Goal: Book appointment/travel/reservation

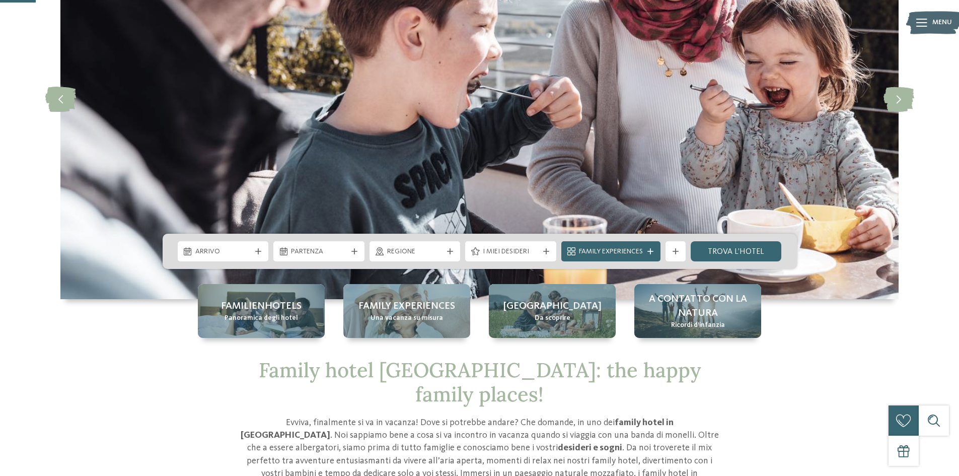
scroll to position [151, 0]
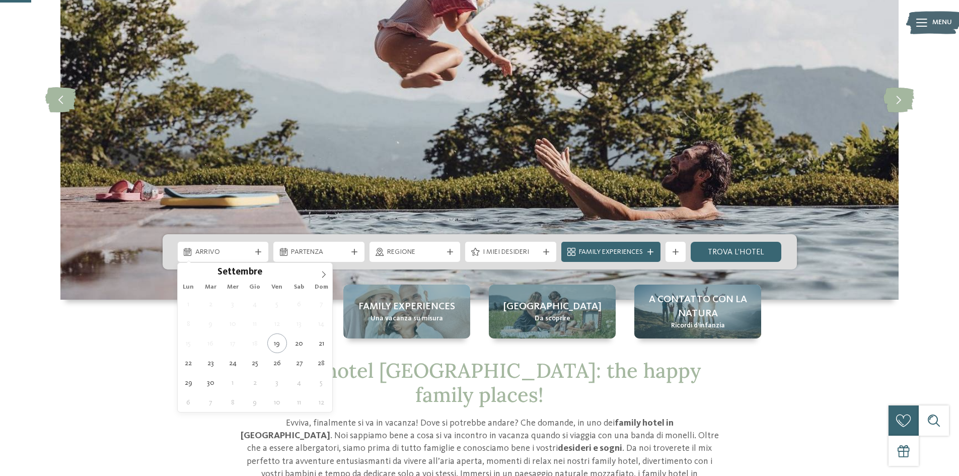
click at [231, 254] on span "Arrivo" at bounding box center [223, 252] width 56 height 10
click at [291, 275] on span at bounding box center [291, 275] width 7 height 6
click at [292, 268] on span at bounding box center [291, 269] width 7 height 6
type input "****"
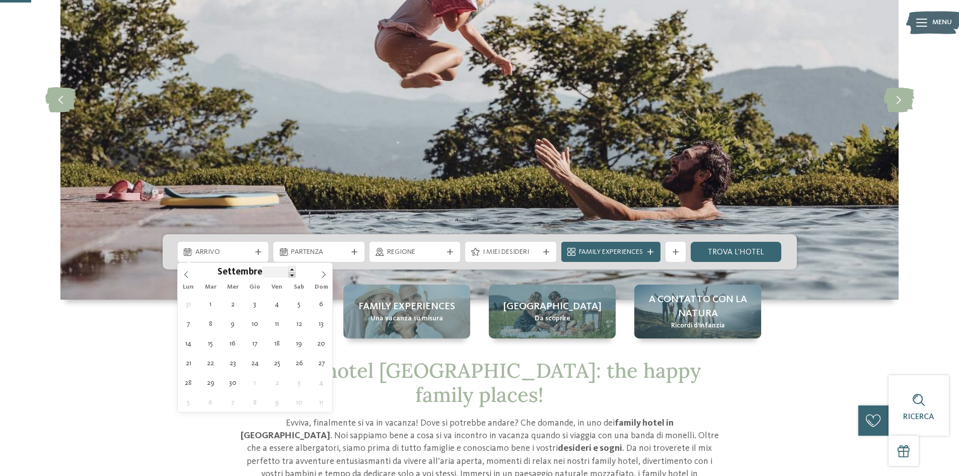
click at [290, 273] on span at bounding box center [291, 275] width 7 height 6
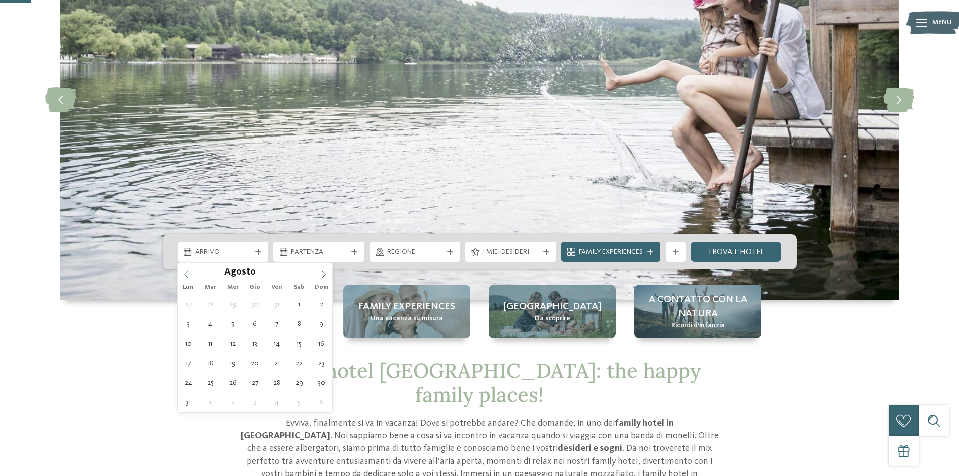
click at [188, 269] on span at bounding box center [186, 271] width 17 height 17
type div "[DATE]"
type input "****"
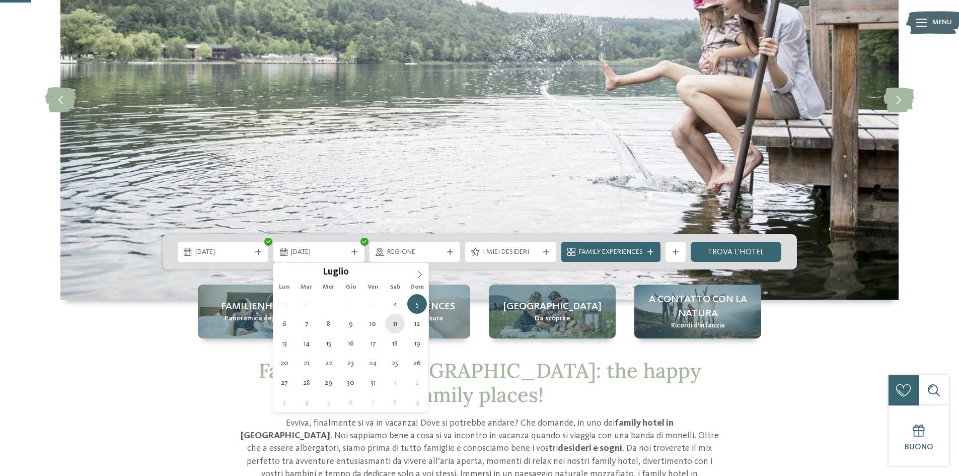
type div "[DATE]"
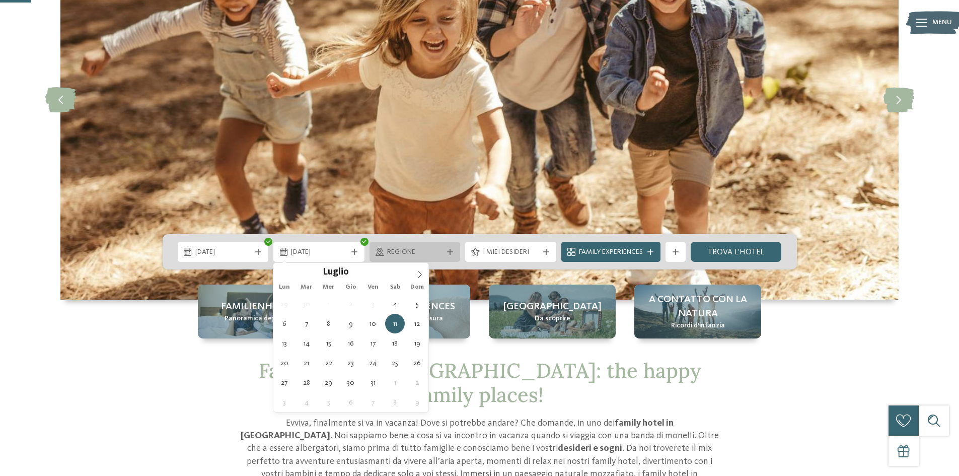
click at [401, 261] on div "Regione" at bounding box center [414, 252] width 91 height 20
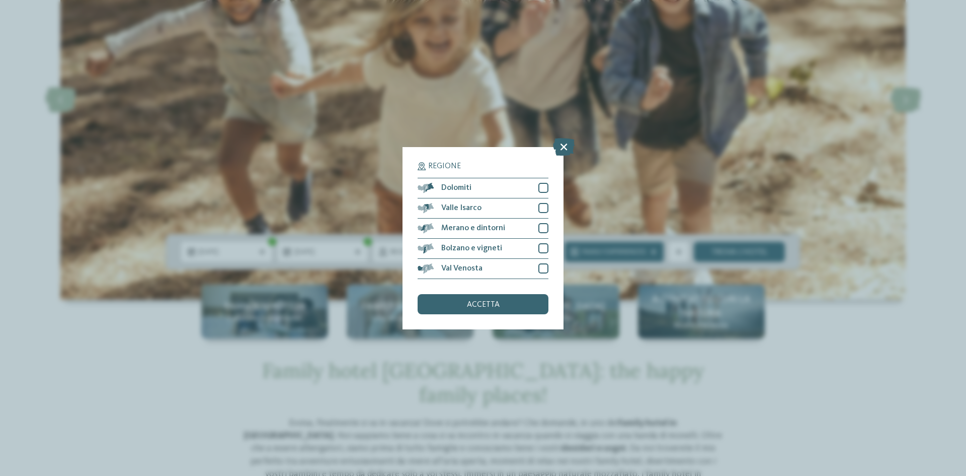
click at [563, 146] on icon at bounding box center [564, 146] width 22 height 18
